Goal: Information Seeking & Learning: Learn about a topic

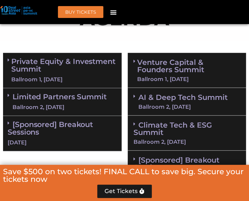
scroll to position [417, 0]
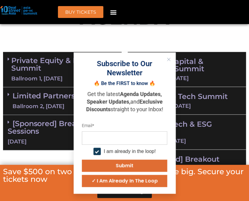
click at [53, 73] on link "Private Equity & Investment Summit Ballroom 1, 10 Sept" at bounding box center [63, 70] width 105 height 26
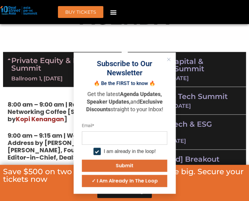
click at [168, 59] on icon "Close" at bounding box center [169, 60] width 4 height 4
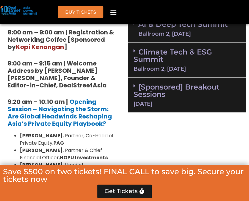
scroll to position [492, 0]
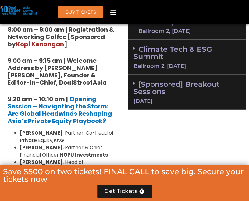
click at [95, 121] on strong "Navigating the Storm: Are Global Headwinds Reshaping Asia’s Private Equity Play…" at bounding box center [60, 113] width 104 height 23
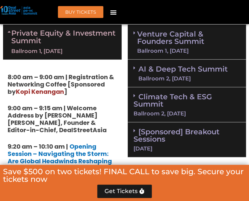
scroll to position [445, 0]
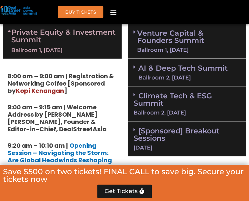
click at [171, 126] on link "[Sponsored] Breakout Sessions 11 Sept" at bounding box center [186, 138] width 107 height 24
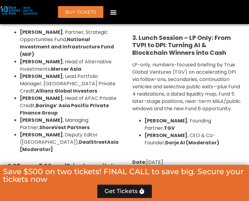
scroll to position [1070, 0]
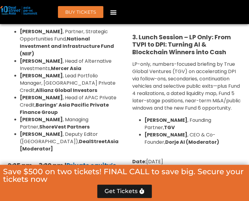
click at [185, 87] on p "LP-only, numbers-focused briefing by True Global Ventures (TGV) on accelerating…" at bounding box center [186, 85] width 109 height 51
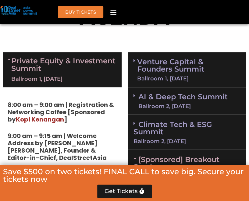
scroll to position [417, 0]
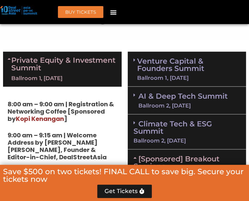
click at [175, 75] on div "Ballroom 1, 11 Sept" at bounding box center [188, 77] width 103 height 5
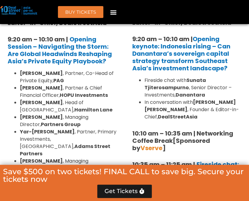
scroll to position [551, 0]
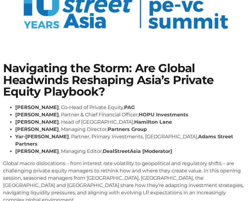
scroll to position [67, 0]
